Goal: Information Seeking & Learning: Learn about a topic

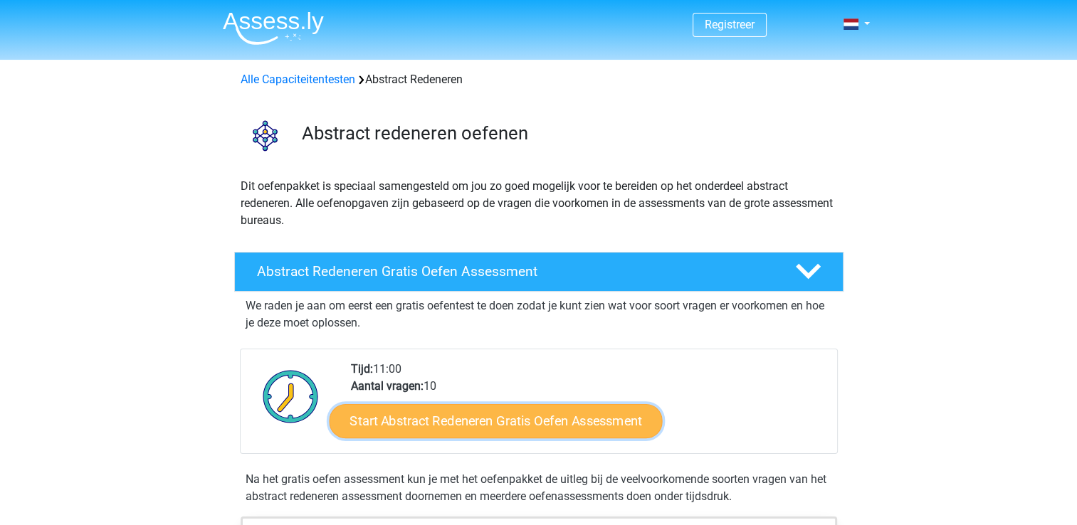
click at [540, 421] on link "Start Abstract Redeneren Gratis Oefen Assessment" at bounding box center [495, 421] width 333 height 34
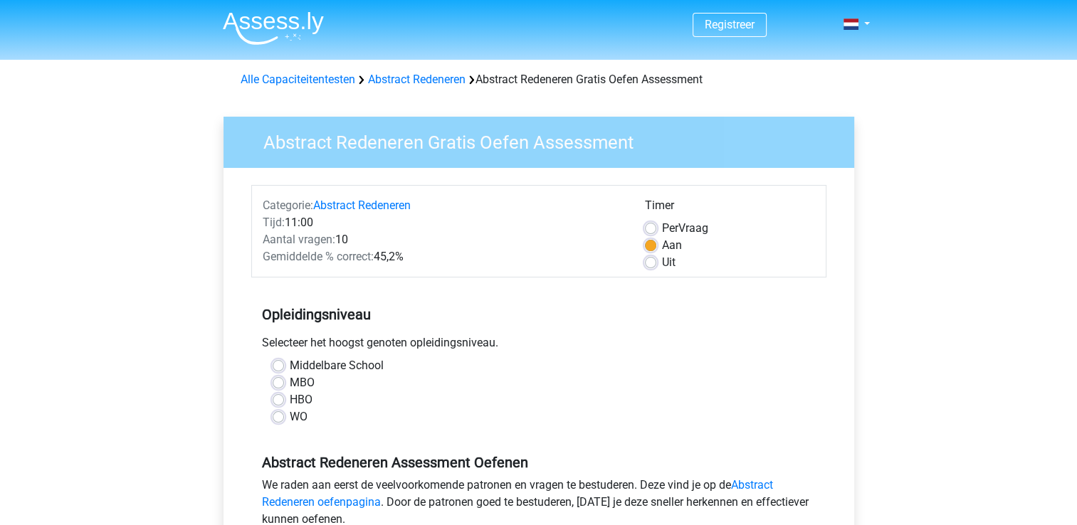
click at [290, 400] on label "HBO" at bounding box center [301, 399] width 23 height 17
click at [278, 400] on input "HBO" at bounding box center [278, 398] width 11 height 14
radio input "true"
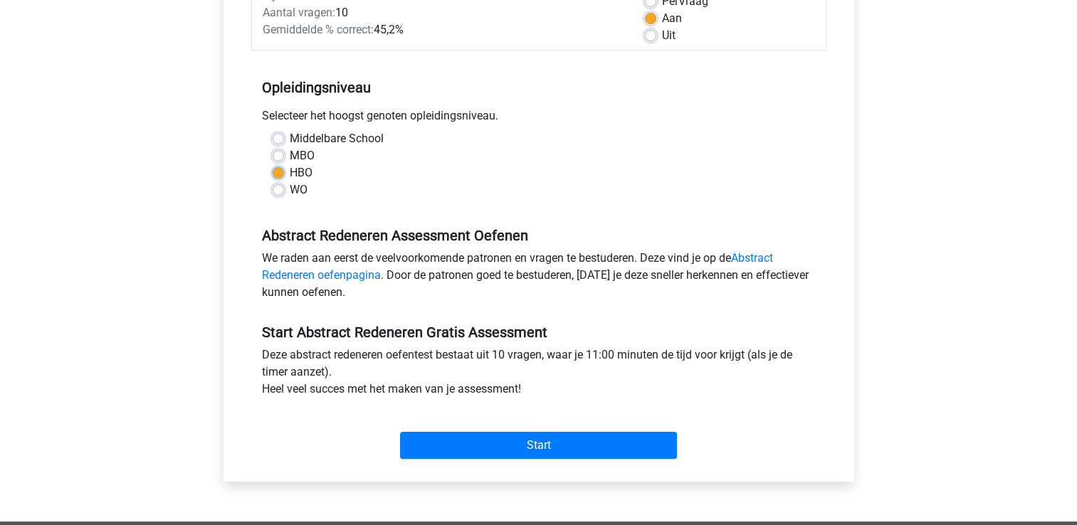
scroll to position [242, 0]
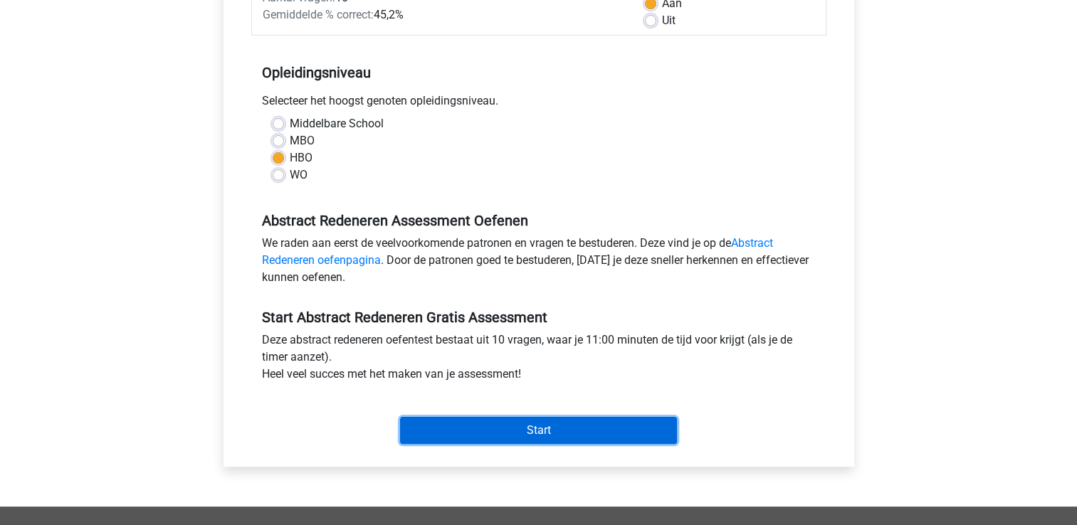
click at [526, 426] on input "Start" at bounding box center [538, 430] width 277 height 27
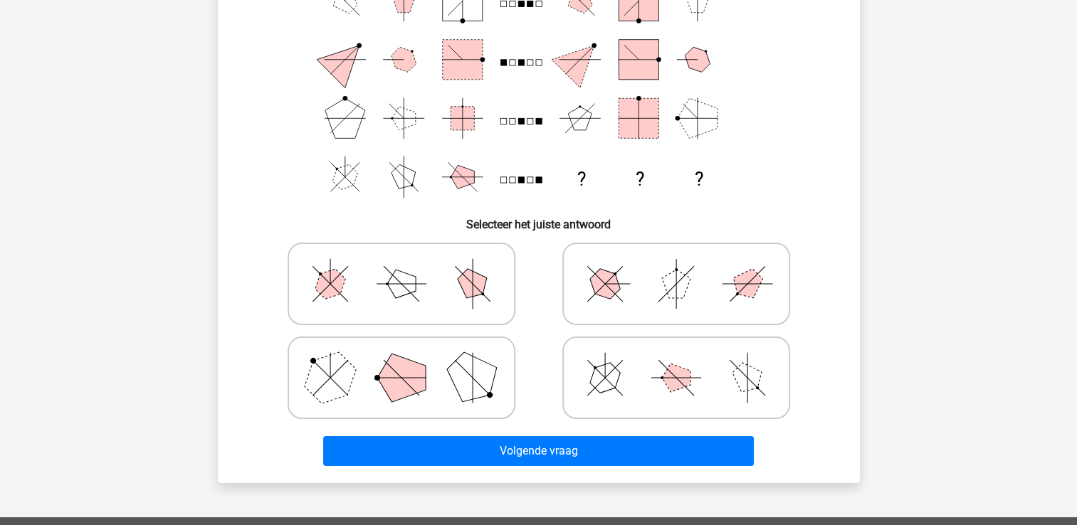
scroll to position [162, 0]
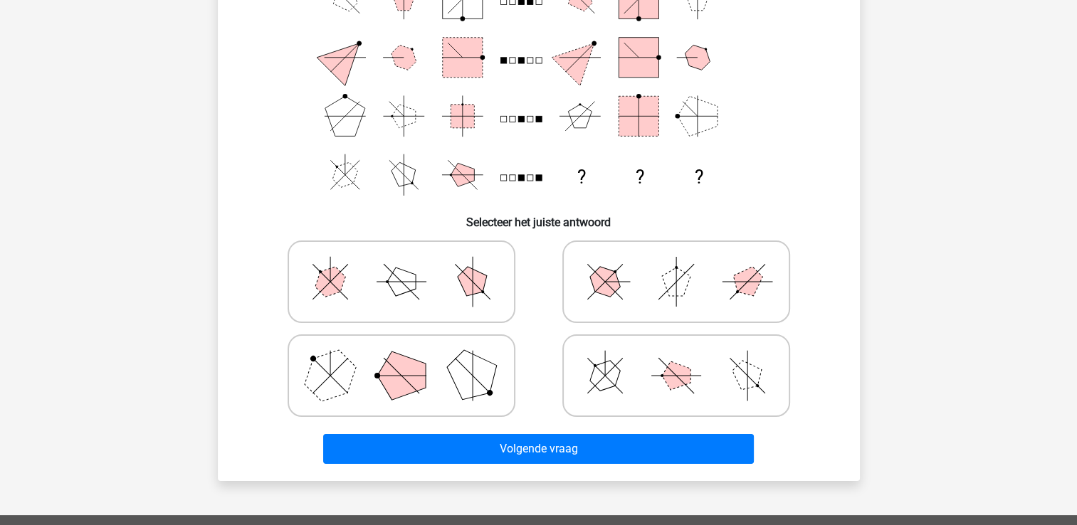
click at [487, 379] on polygon at bounding box center [472, 376] width 68 height 68
click at [411, 358] on input "radio" at bounding box center [405, 353] width 9 height 9
radio input "true"
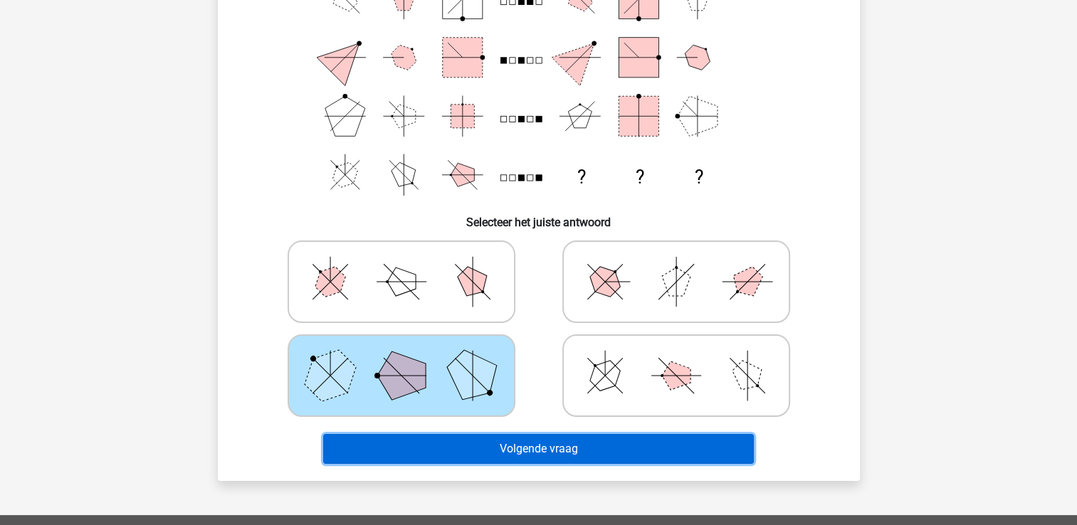
click at [530, 446] on button "Volgende vraag" at bounding box center [538, 449] width 431 height 30
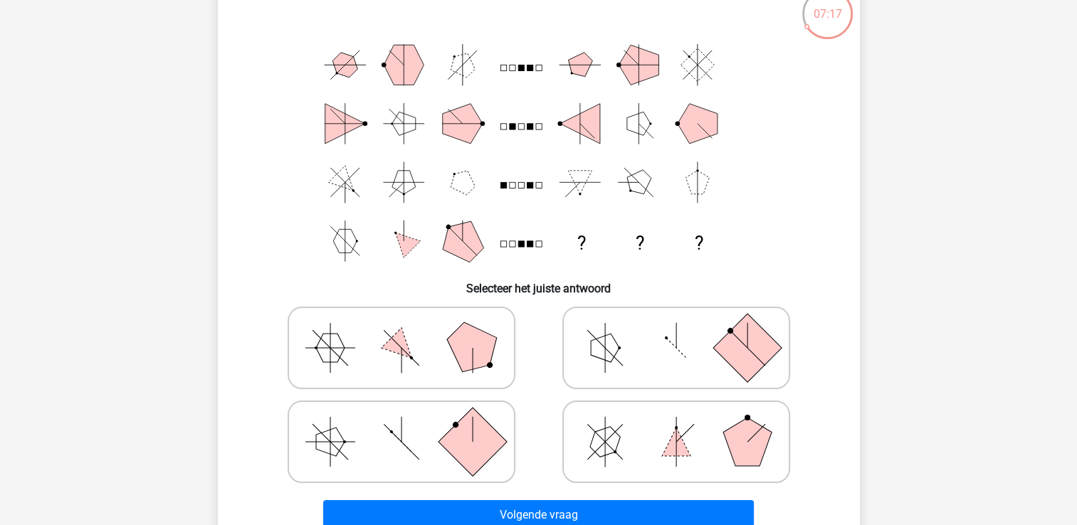
scroll to position [96, 0]
click at [507, 427] on icon at bounding box center [402, 441] width 214 height 71
click at [411, 424] on input "radio" at bounding box center [405, 418] width 9 height 9
radio input "true"
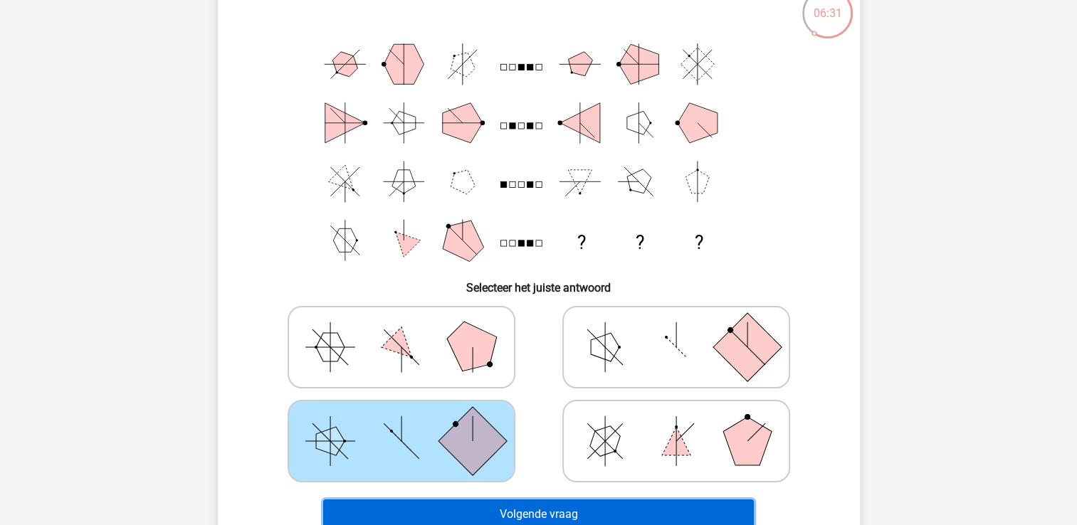
click at [535, 511] on button "Volgende vraag" at bounding box center [538, 515] width 431 height 30
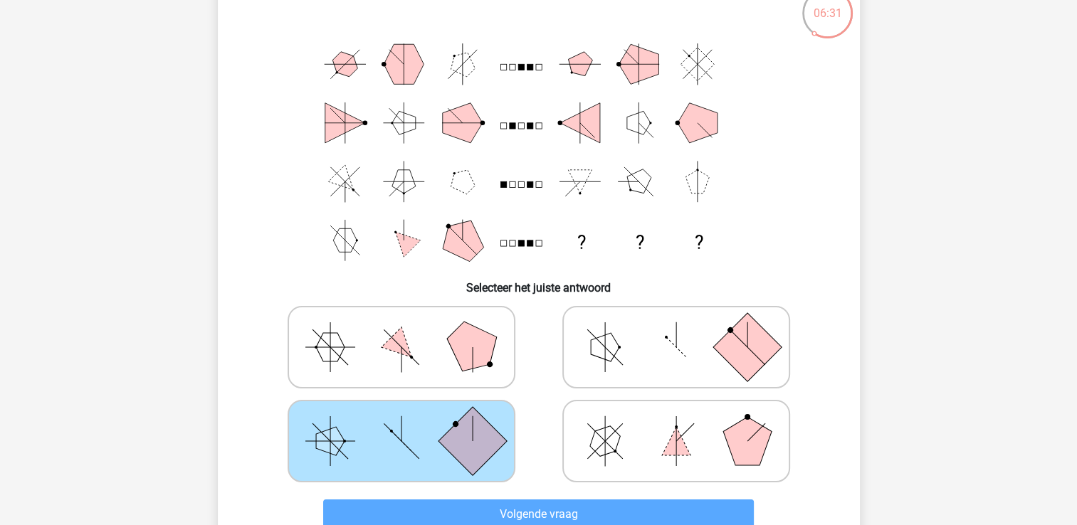
scroll to position [65, 0]
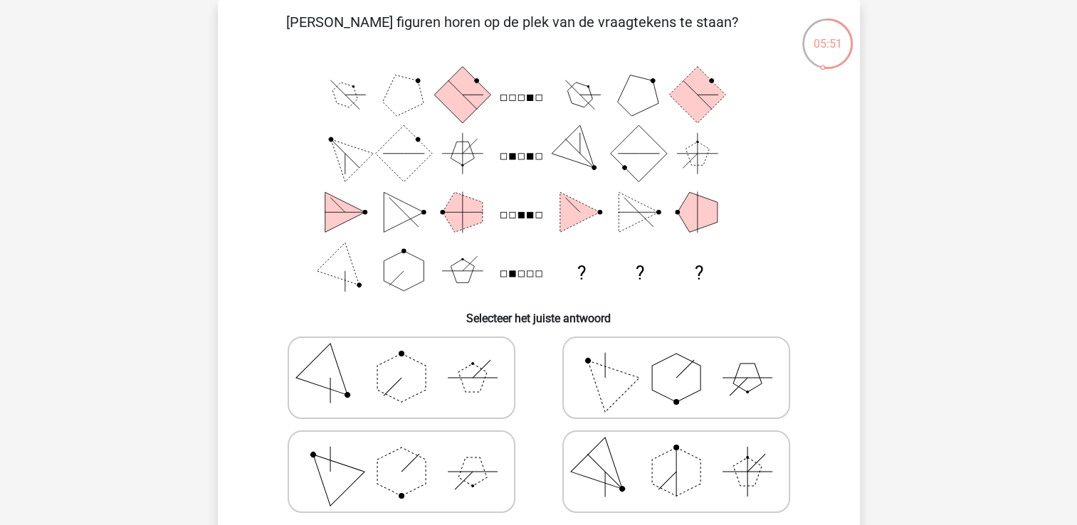
click at [685, 397] on polygon at bounding box center [676, 378] width 48 height 48
click at [685, 360] on input "radio" at bounding box center [680, 355] width 9 height 9
radio input "true"
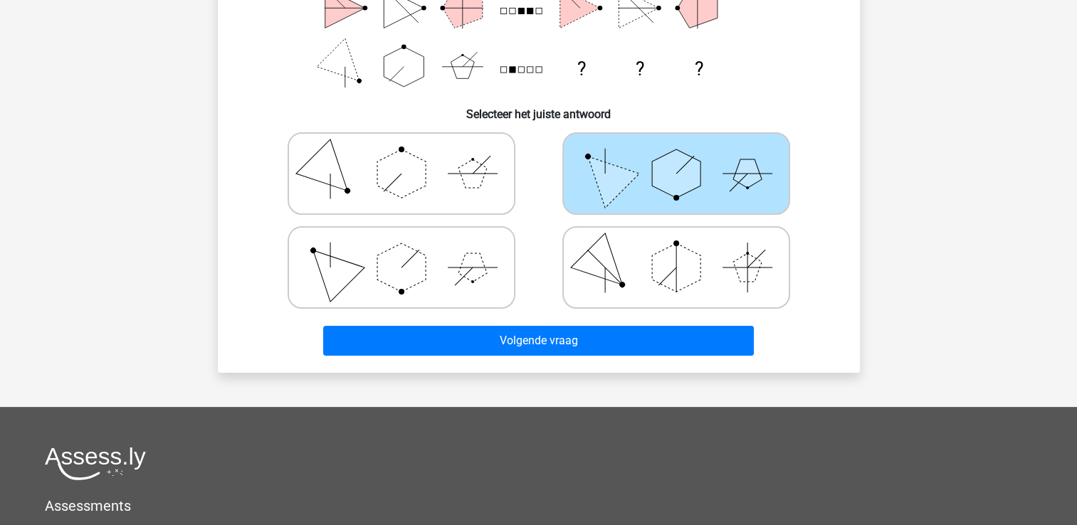
scroll to position [270, 0]
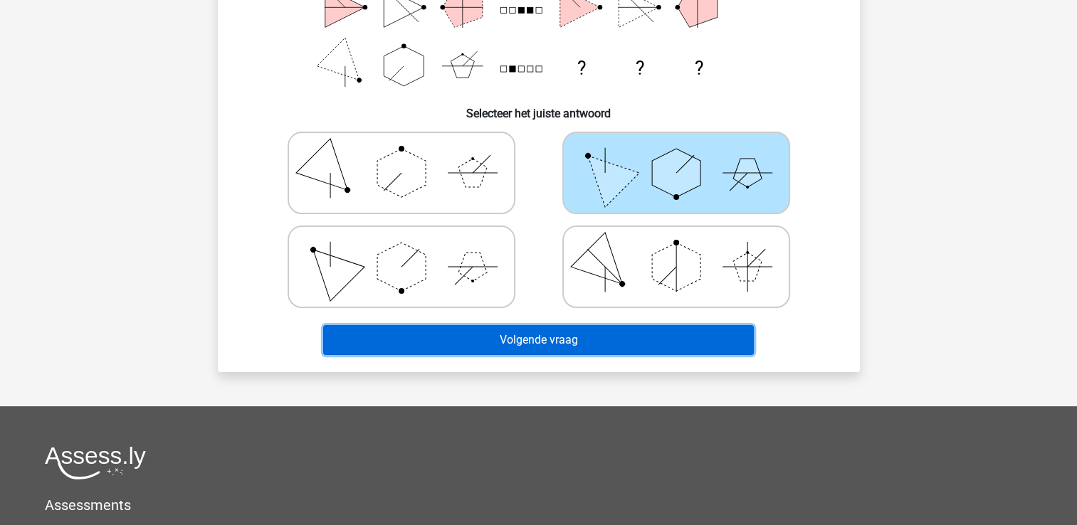
click at [663, 343] on button "Volgende vraag" at bounding box center [538, 340] width 431 height 30
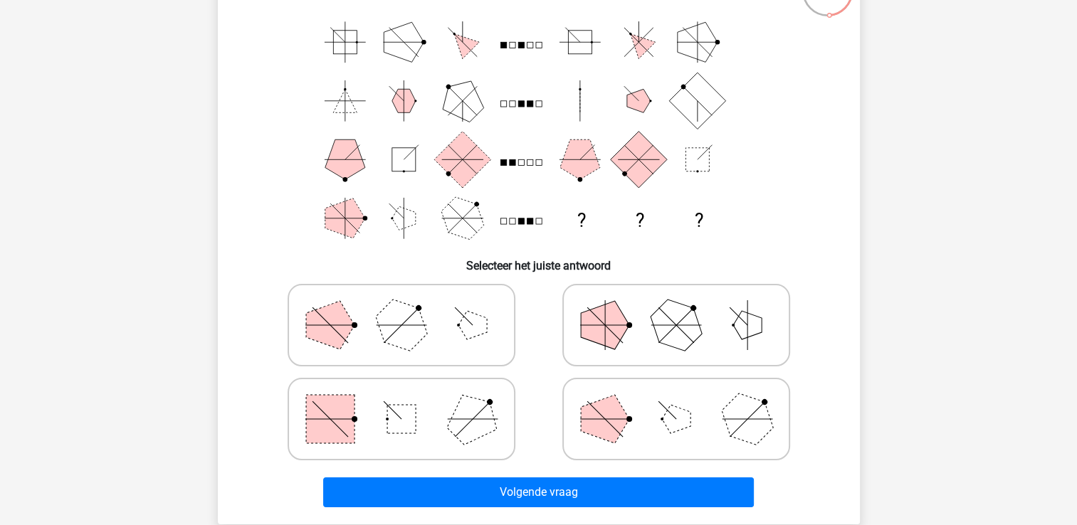
scroll to position [119, 0]
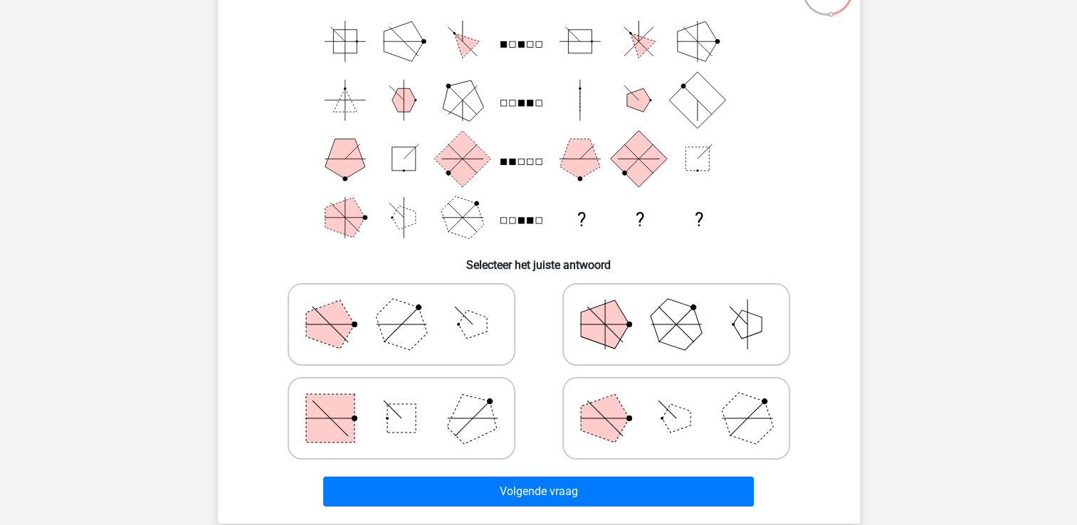
click at [413, 420] on rect at bounding box center [401, 418] width 28 height 28
click at [411, 401] on input "radio" at bounding box center [405, 395] width 9 height 9
radio input "true"
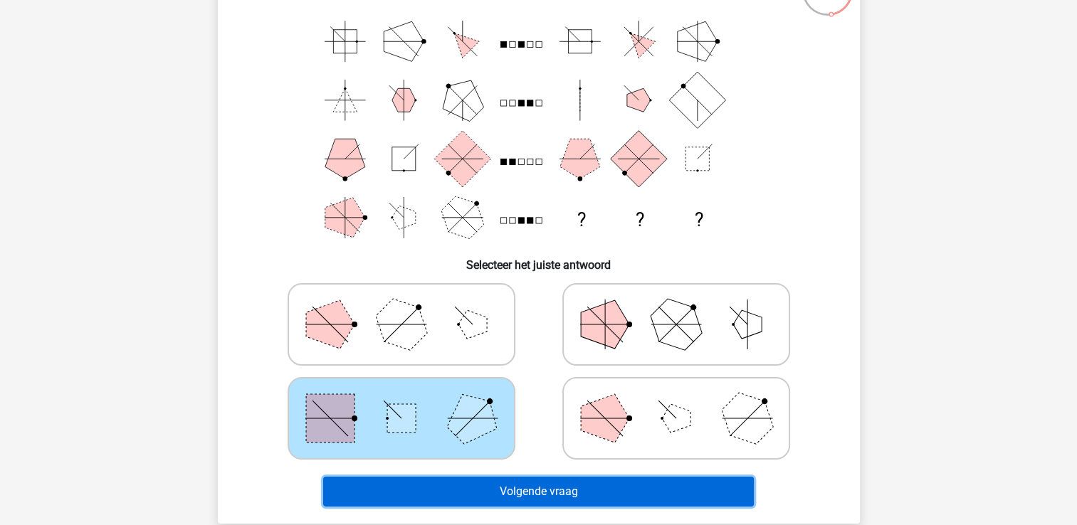
click at [554, 504] on button "Volgende vraag" at bounding box center [538, 492] width 431 height 30
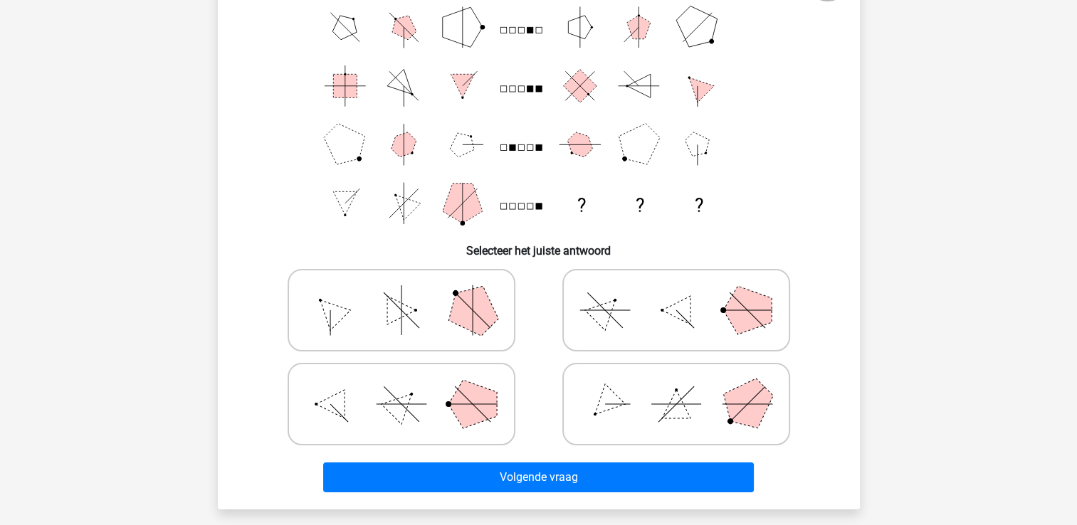
scroll to position [134, 0]
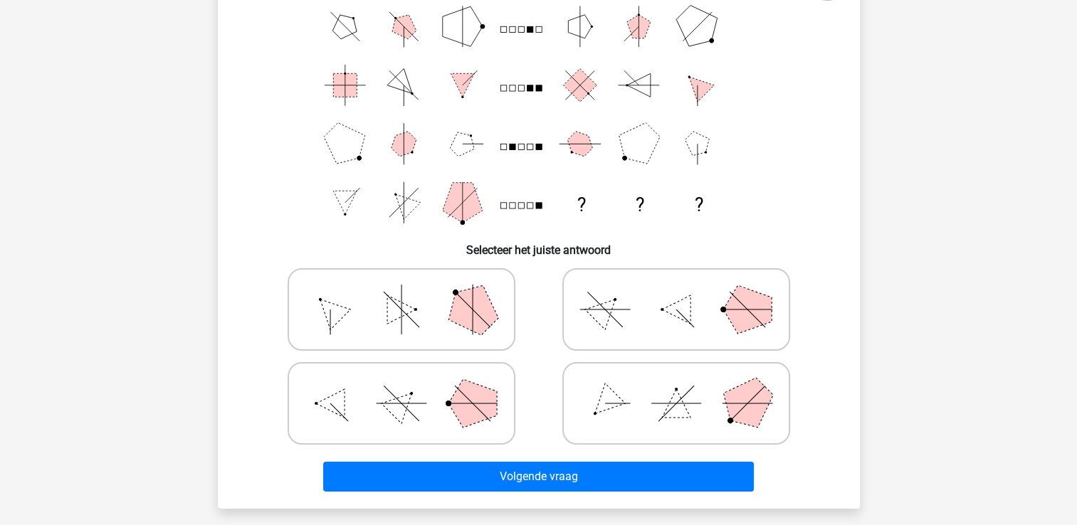
click at [604, 410] on icon at bounding box center [676, 403] width 214 height 71
click at [676, 386] on input "radio" at bounding box center [680, 381] width 9 height 9
radio input "true"
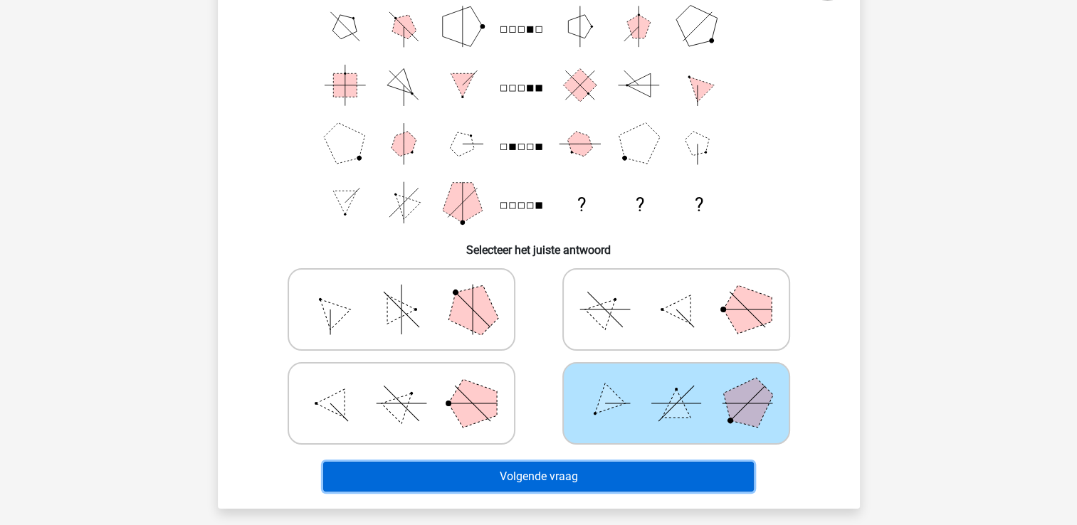
click at [587, 472] on button "Volgende vraag" at bounding box center [538, 477] width 431 height 30
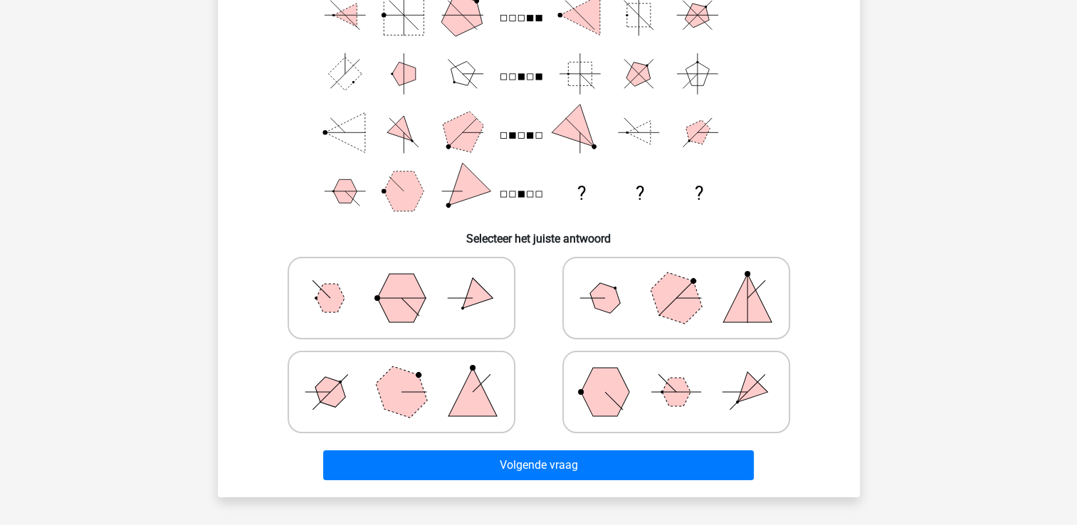
scroll to position [148, 0]
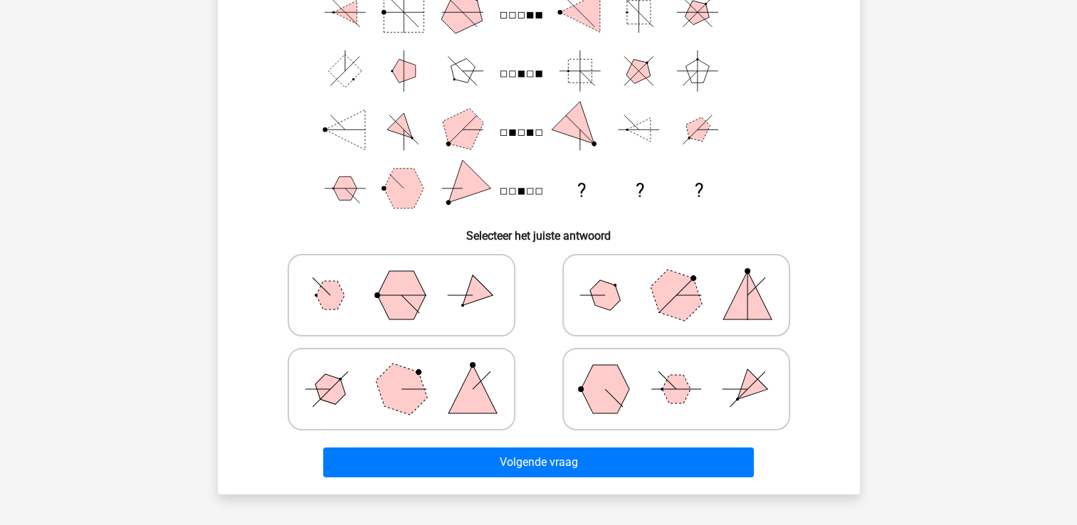
click at [593, 399] on polygon at bounding box center [605, 389] width 48 height 48
click at [676, 372] on input "radio" at bounding box center [680, 366] width 9 height 9
radio input "true"
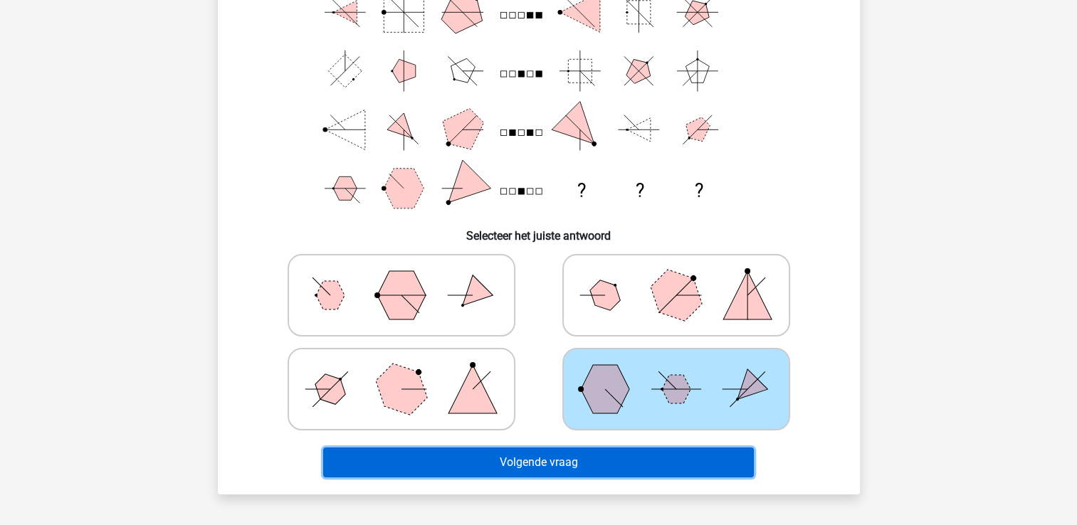
click at [587, 452] on button "Volgende vraag" at bounding box center [538, 463] width 431 height 30
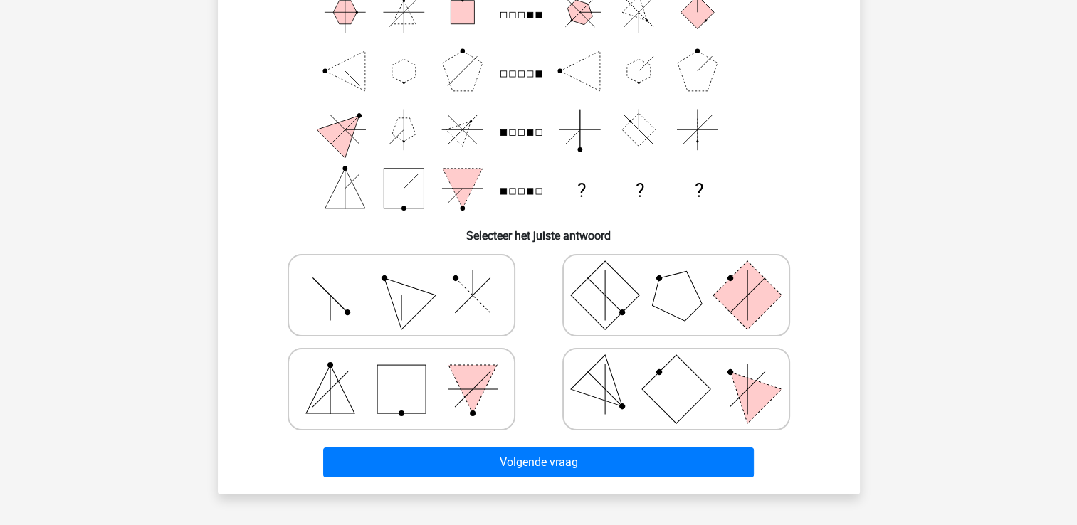
scroll to position [65, 0]
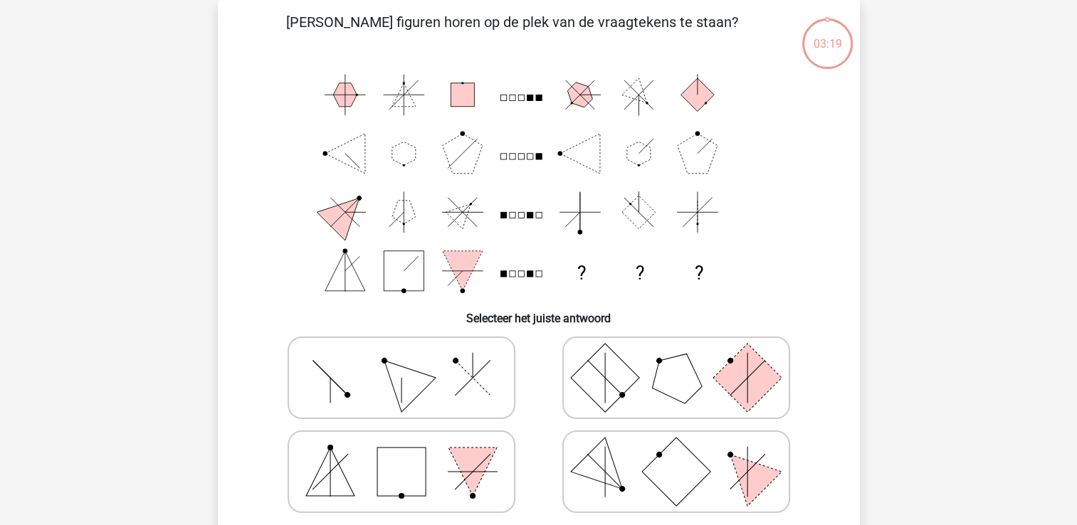
click at [597, 399] on rect at bounding box center [604, 378] width 68 height 68
click at [676, 360] on input "radio" at bounding box center [680, 355] width 9 height 9
radio input "true"
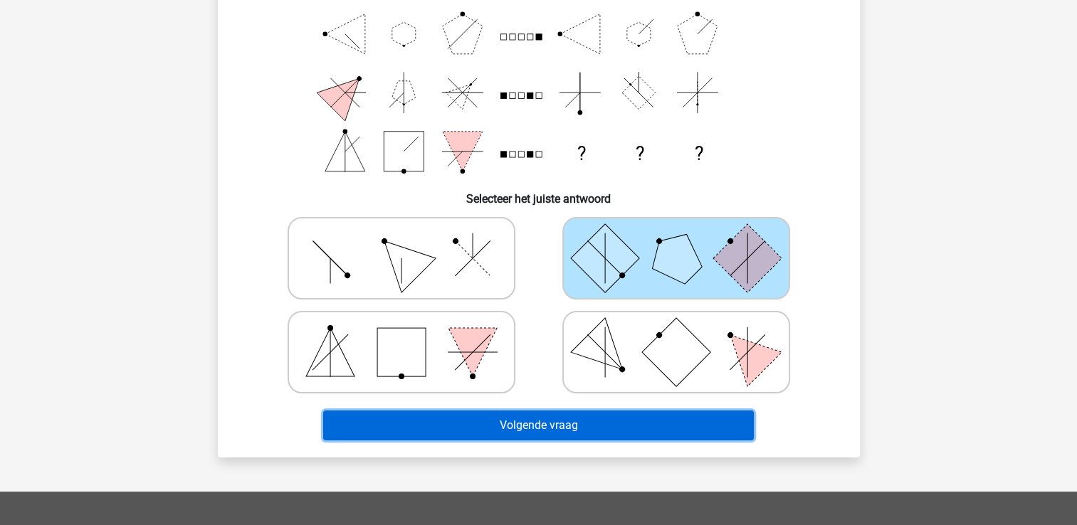
click at [581, 429] on button "Volgende vraag" at bounding box center [538, 426] width 431 height 30
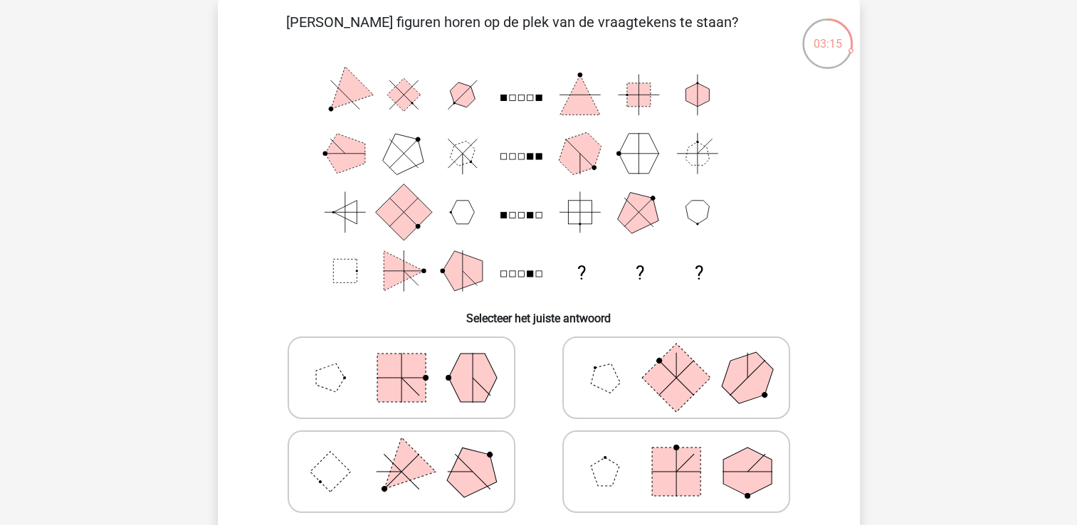
click at [430, 396] on icon at bounding box center [402, 377] width 214 height 71
click at [411, 360] on input "radio" at bounding box center [405, 355] width 9 height 9
radio input "true"
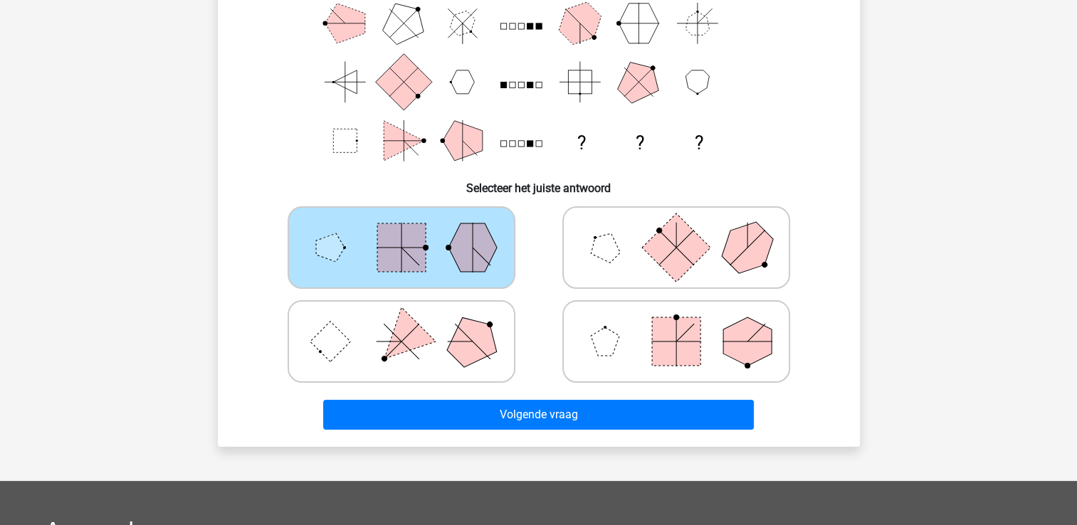
scroll to position [209, 0]
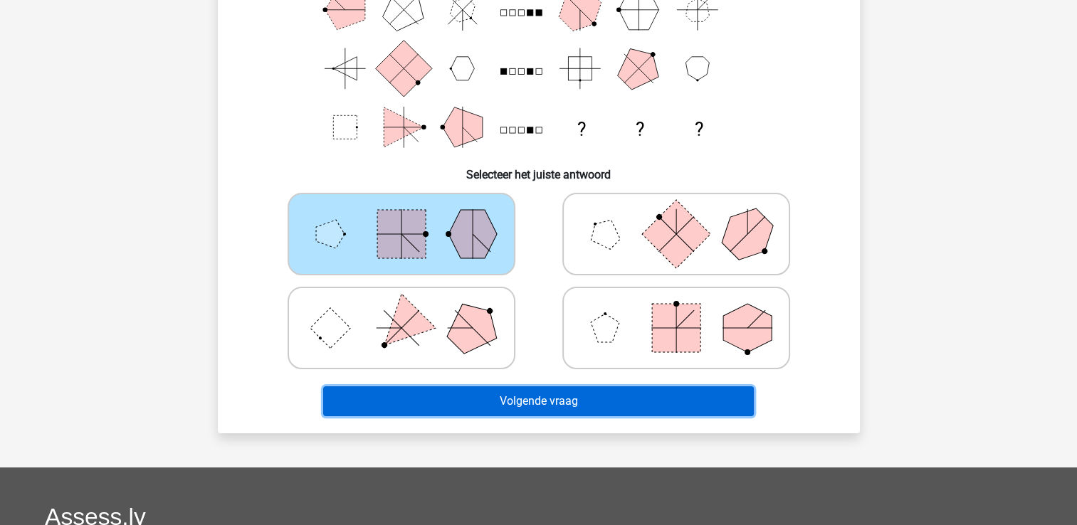
click at [442, 394] on button "Volgende vraag" at bounding box center [538, 402] width 431 height 30
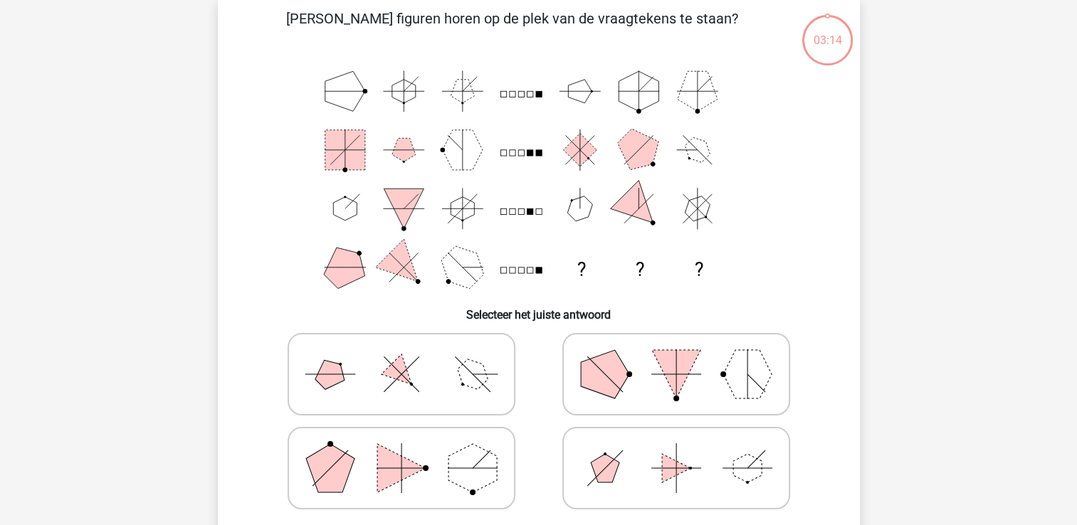
scroll to position [65, 0]
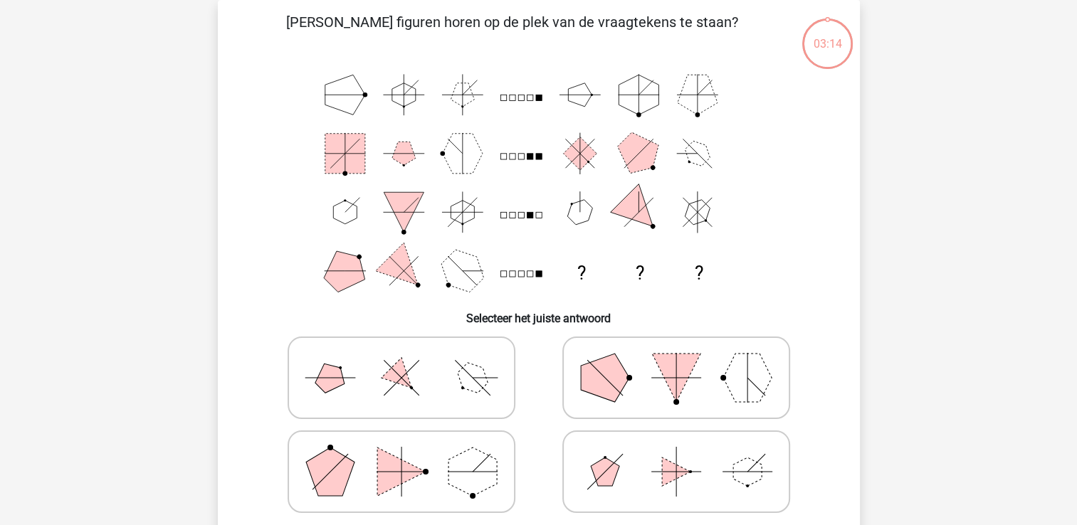
click at [582, 440] on icon at bounding box center [676, 471] width 214 height 71
click at [676, 445] on input "radio" at bounding box center [680, 449] width 9 height 9
radio input "true"
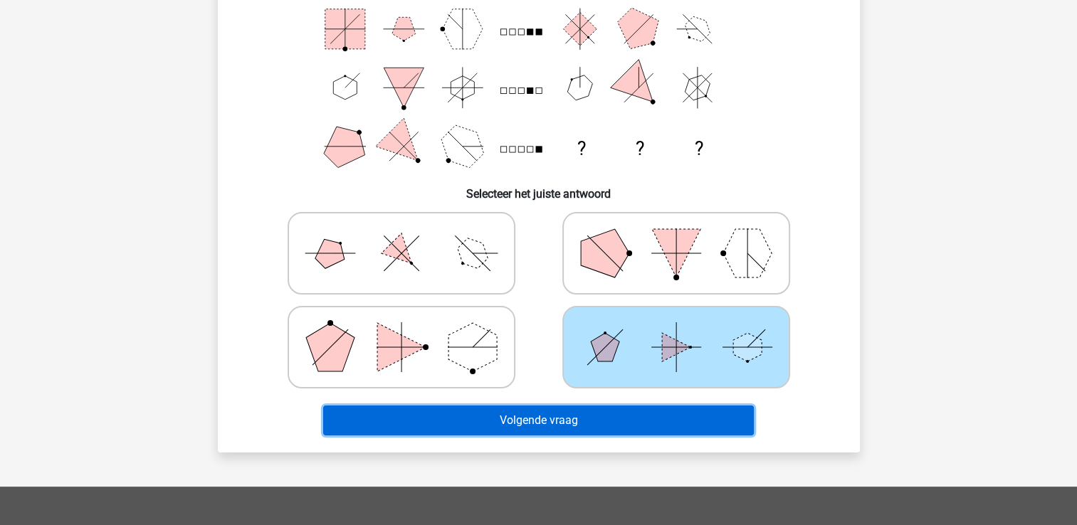
click at [572, 411] on button "Volgende vraag" at bounding box center [538, 421] width 431 height 30
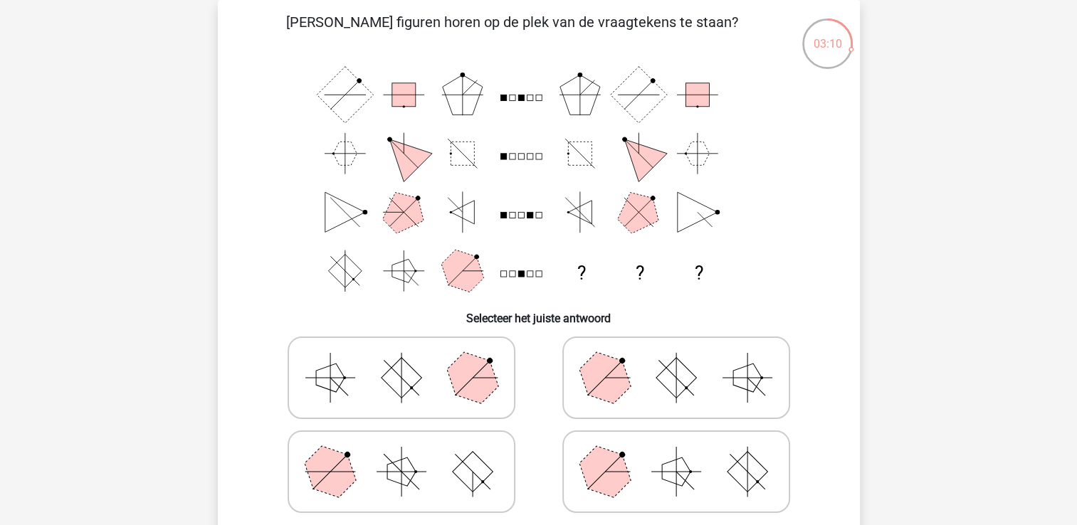
click at [614, 390] on polygon at bounding box center [604, 378] width 68 height 68
click at [676, 360] on input "radio" at bounding box center [680, 355] width 9 height 9
radio input "true"
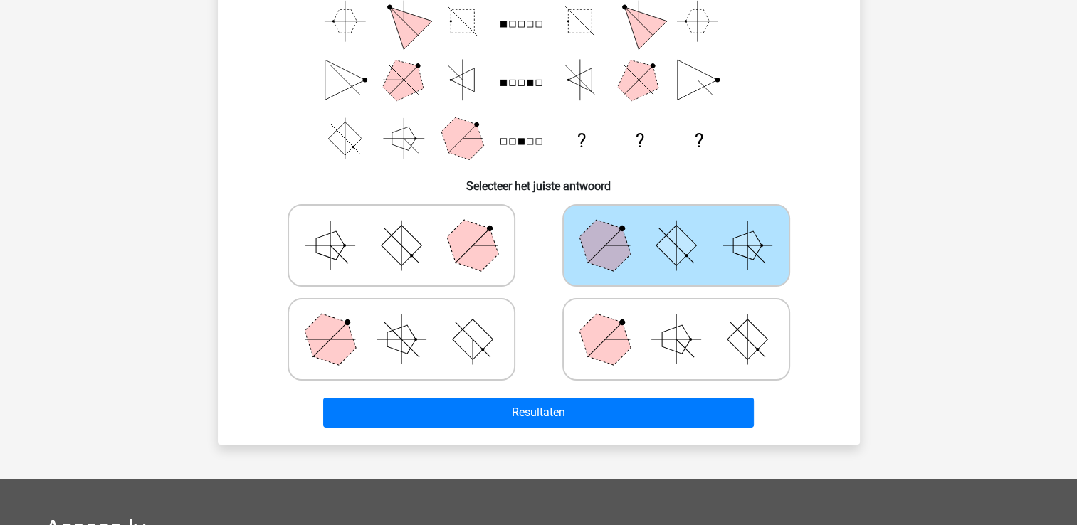
scroll to position [203, 0]
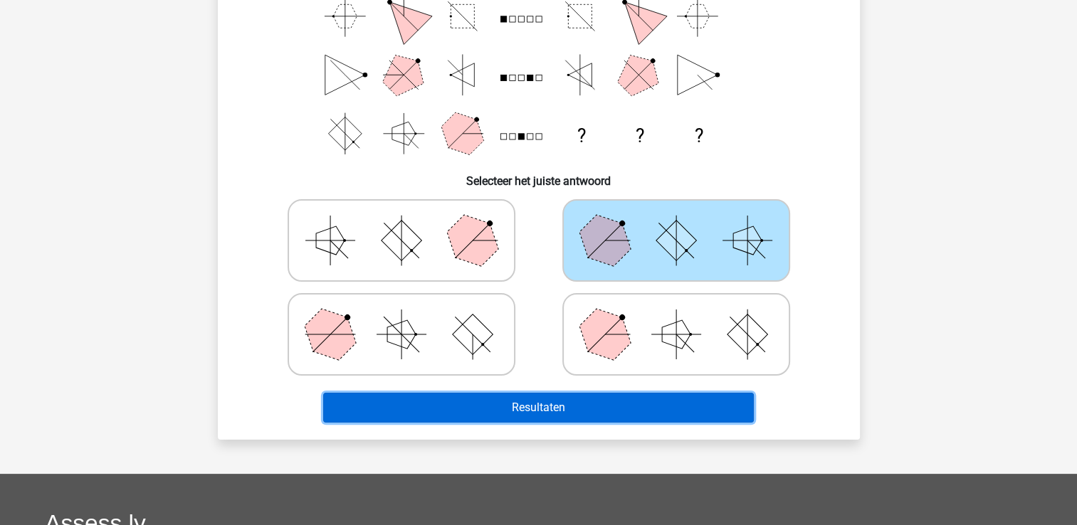
click at [591, 397] on button "Resultaten" at bounding box center [538, 408] width 431 height 30
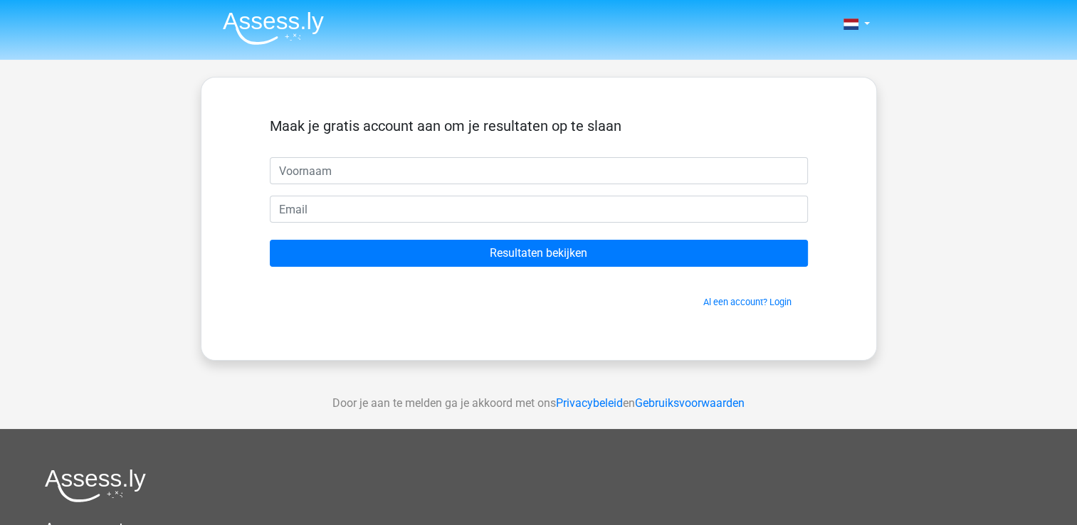
click at [527, 180] on input "text" at bounding box center [539, 170] width 538 height 27
type input "[PERSON_NAME]"
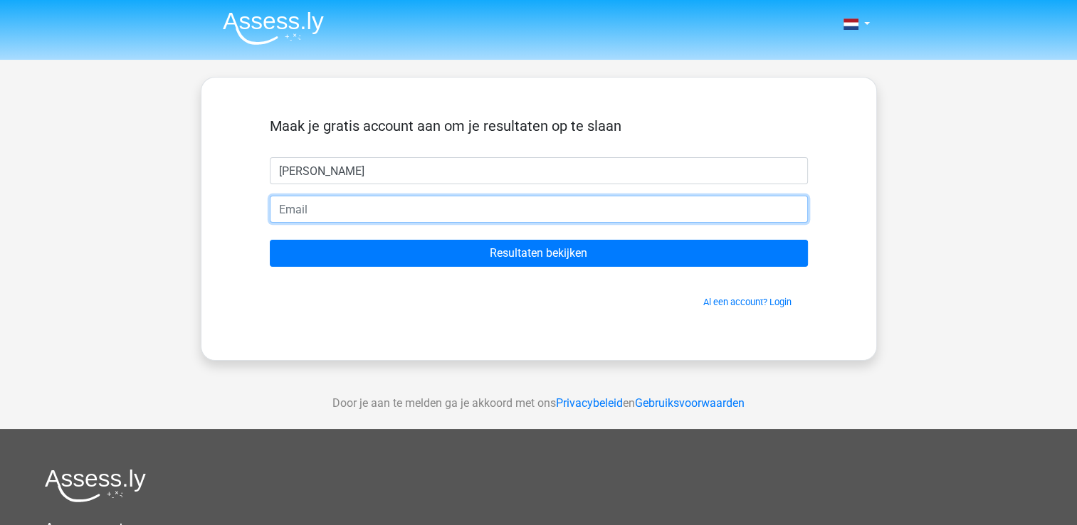
click at [444, 214] on input "email" at bounding box center [539, 209] width 538 height 27
type input "[PERSON_NAME][EMAIL_ADDRESS][DOMAIN_NAME]"
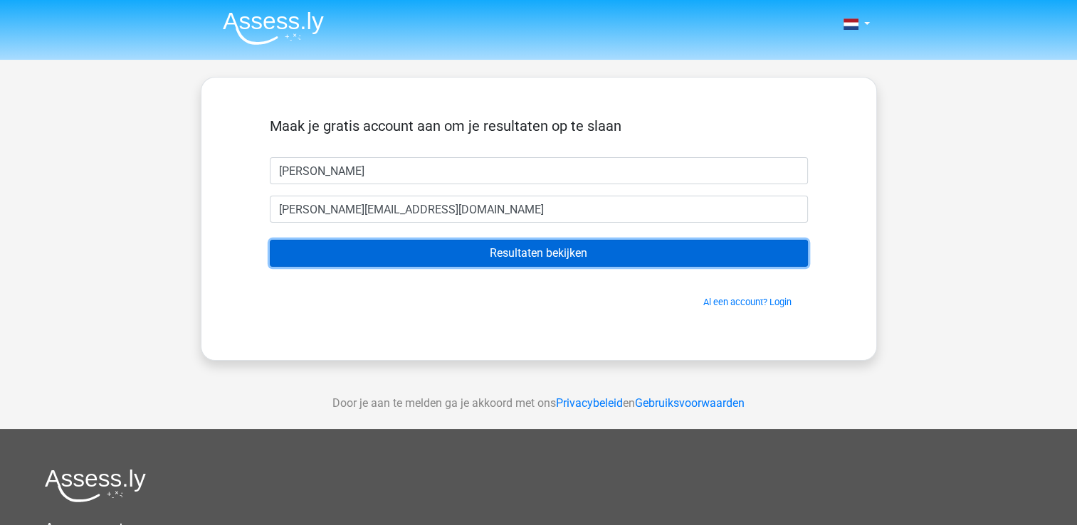
click at [469, 249] on input "Resultaten bekijken" at bounding box center [539, 253] width 538 height 27
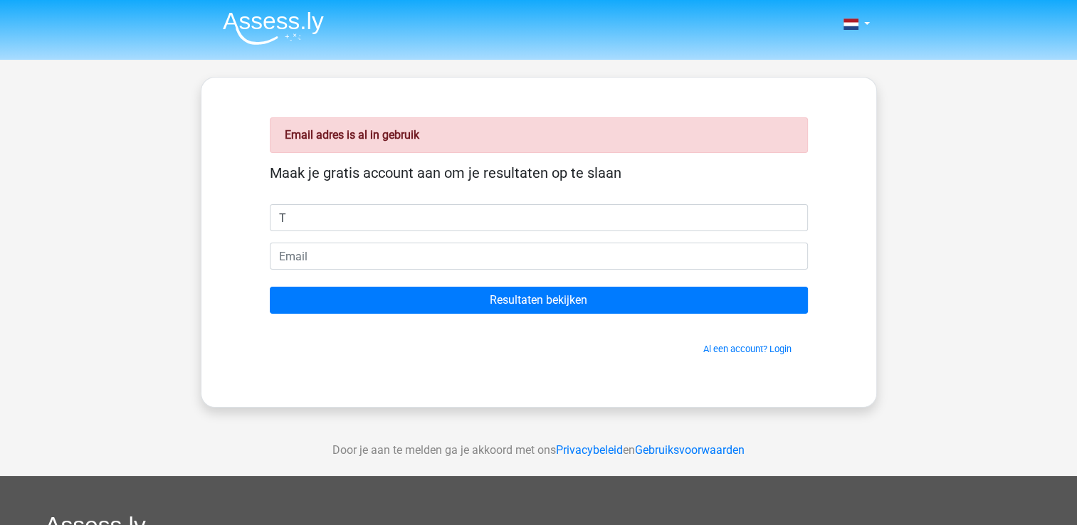
type input "Tina"
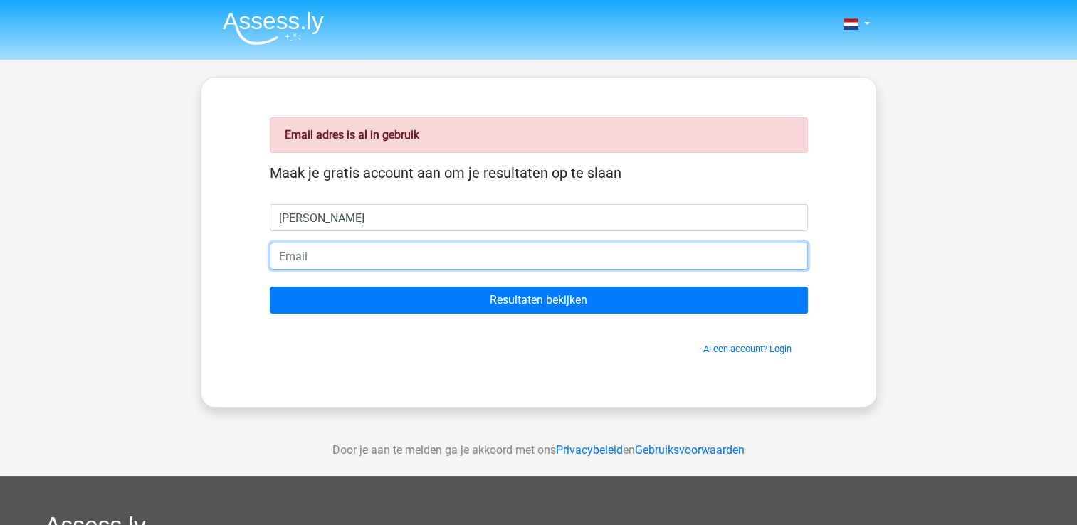
click at [320, 265] on input "email" at bounding box center [539, 256] width 538 height 27
type input "tina.hagens@fluvius.be"
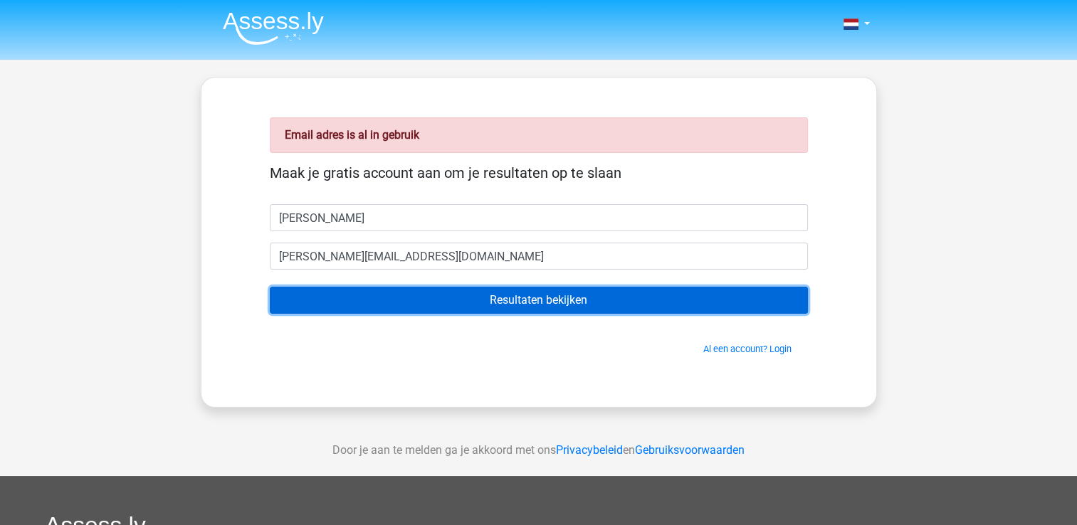
click at [436, 297] on input "Resultaten bekijken" at bounding box center [539, 300] width 538 height 27
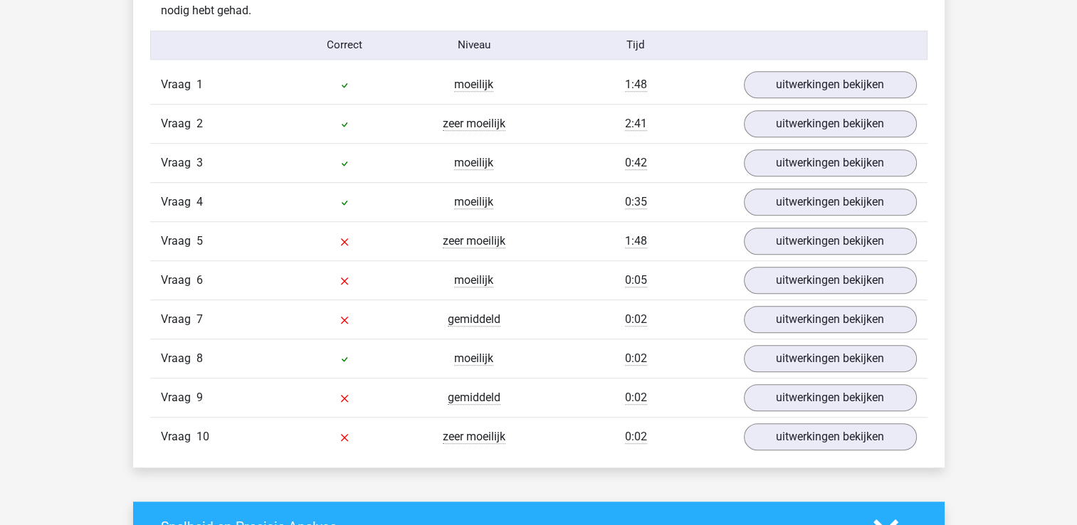
scroll to position [1165, 0]
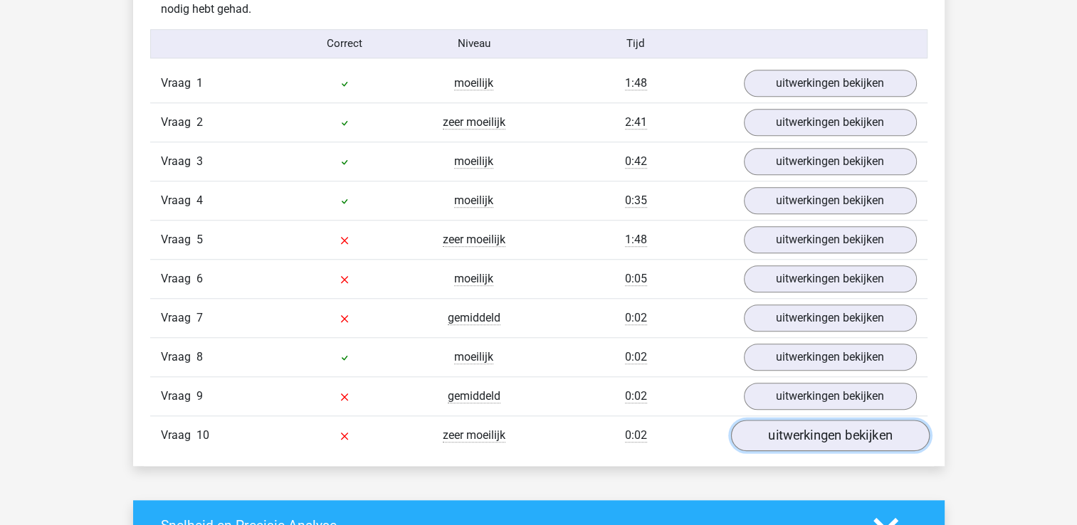
click at [772, 426] on link "uitwerkingen bekijken" at bounding box center [829, 435] width 199 height 31
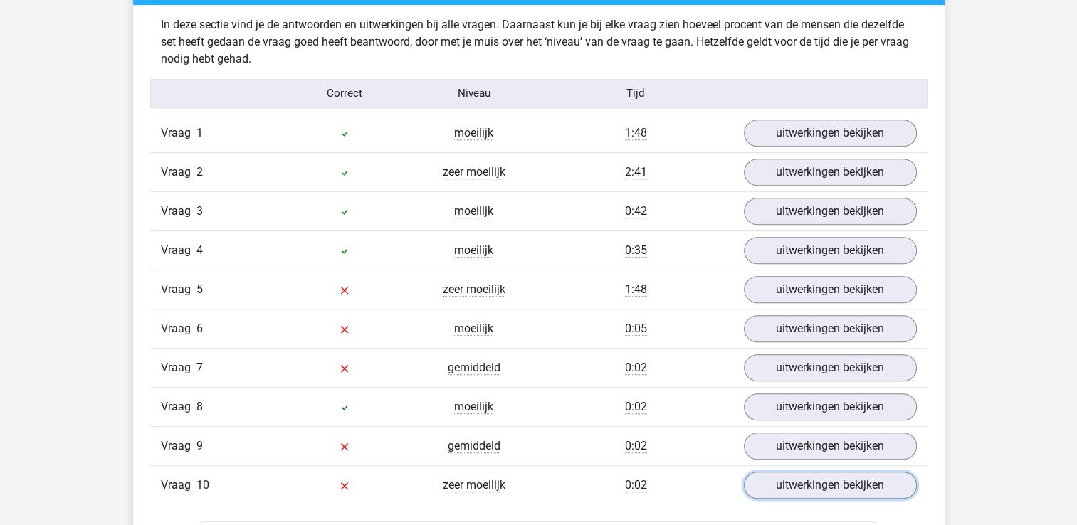
scroll to position [1115, 0]
